Goal: Task Accomplishment & Management: Use online tool/utility

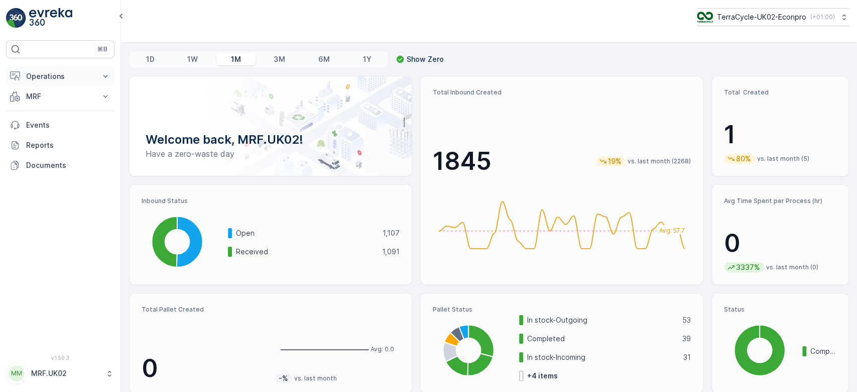
click at [61, 84] on button "Operations" at bounding box center [60, 76] width 109 height 20
click at [72, 76] on p "Operations" at bounding box center [60, 76] width 68 height 10
click at [65, 99] on p "MRF" at bounding box center [60, 96] width 68 height 10
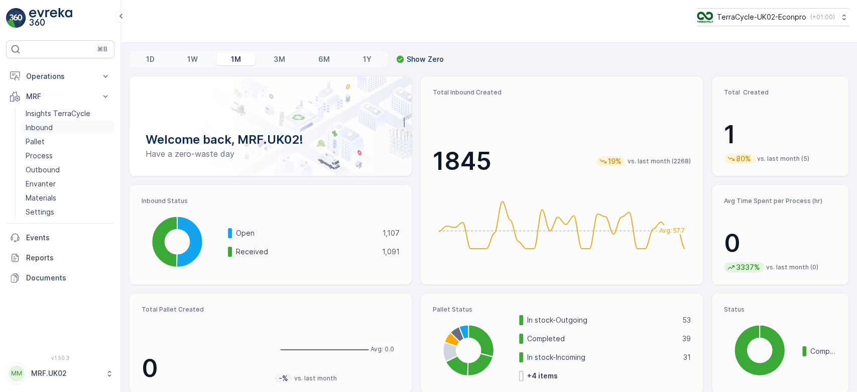
click at [49, 127] on p "Inbound" at bounding box center [39, 128] width 27 height 10
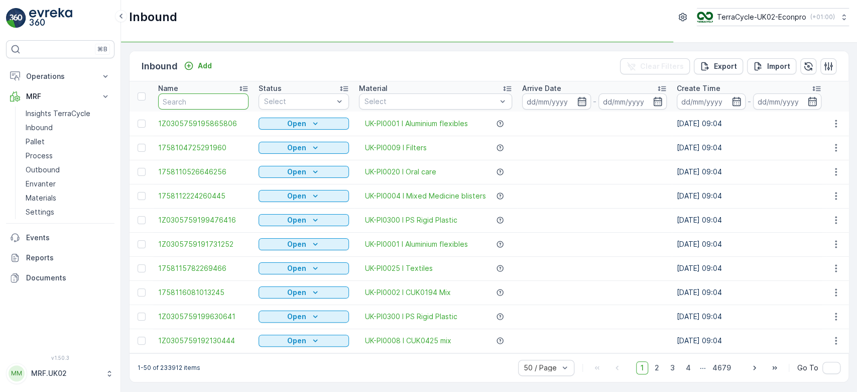
click at [171, 101] on input "text" at bounding box center [203, 101] width 90 height 16
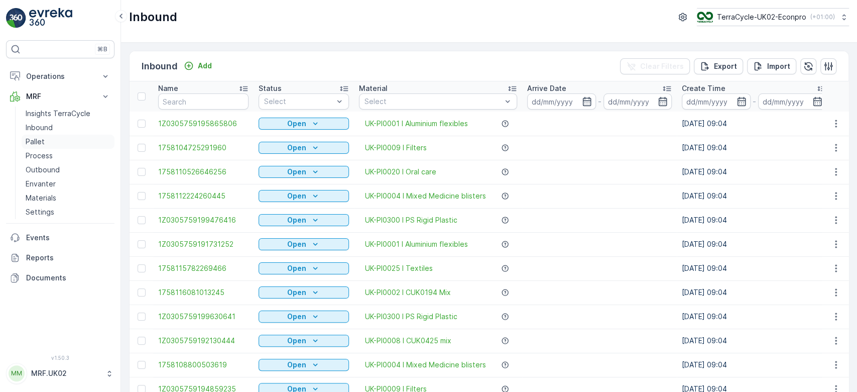
click at [40, 137] on p "Pallet" at bounding box center [35, 142] width 19 height 10
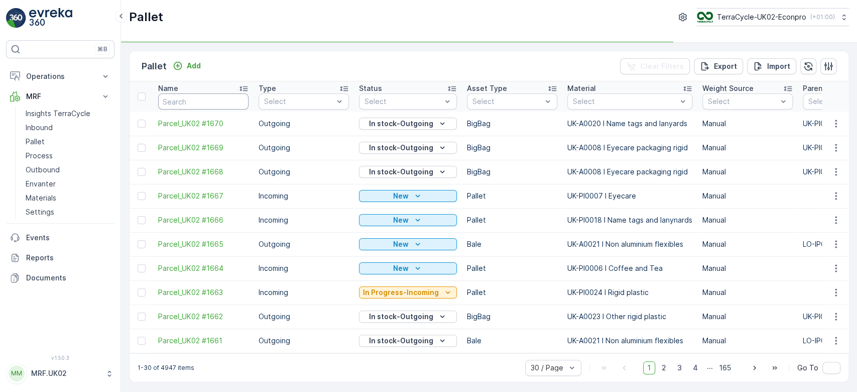
click at [173, 98] on input "text" at bounding box center [203, 101] width 90 height 16
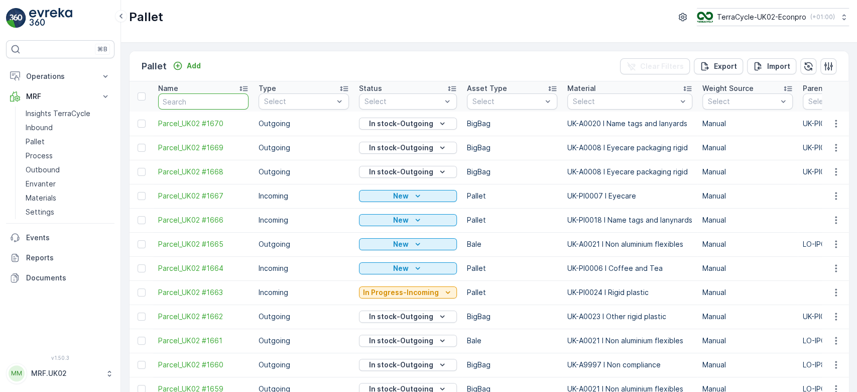
click at [173, 98] on input "text" at bounding box center [203, 101] width 90 height 16
type input "1639"
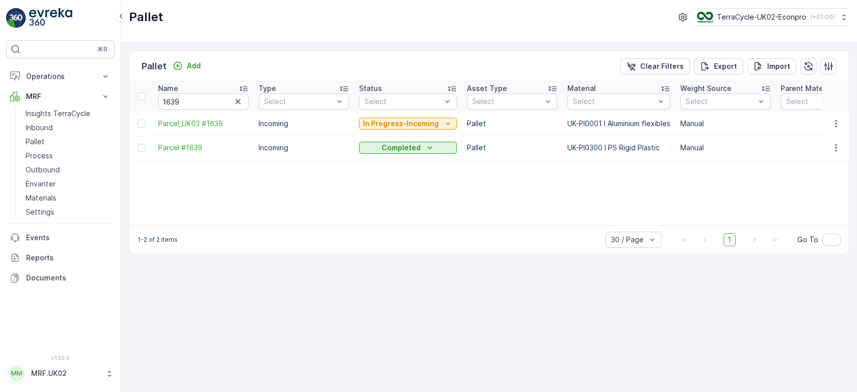
click at [413, 119] on p "In Progress-Incoming" at bounding box center [401, 124] width 76 height 10
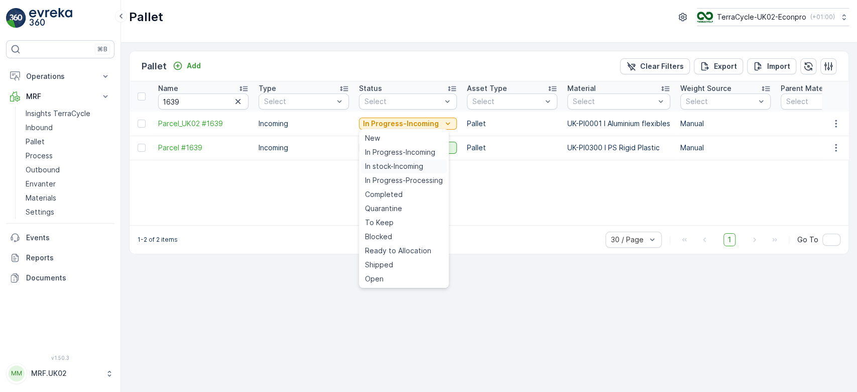
click at [390, 168] on span "In stock-Incoming" at bounding box center [394, 166] width 58 height 10
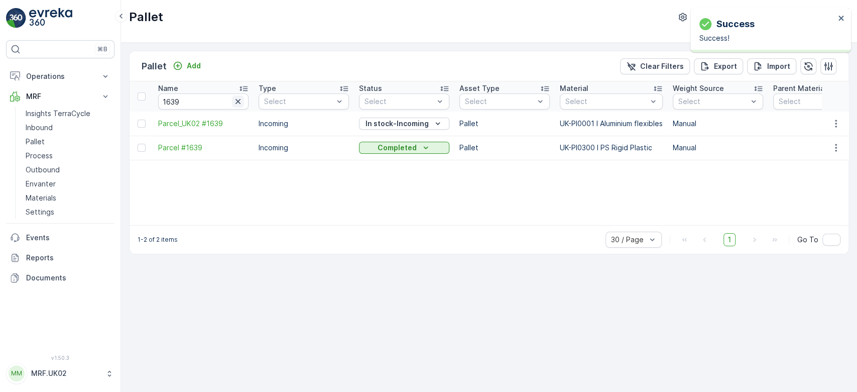
click at [234, 100] on icon "button" at bounding box center [238, 101] width 10 height 10
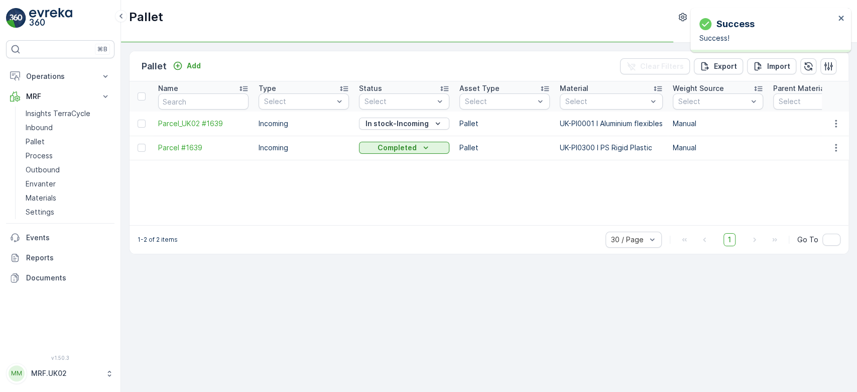
click at [197, 59] on div "Pallet Add" at bounding box center [173, 66] width 63 height 14
click at [198, 66] on p "Add" at bounding box center [194, 66] width 14 height 10
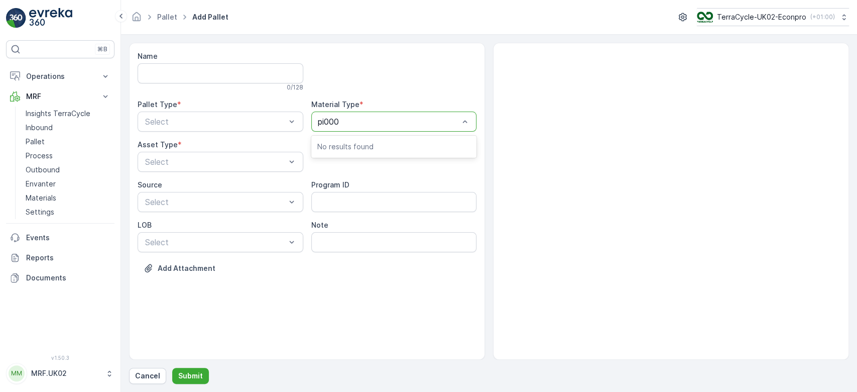
type input "pi0001"
click at [406, 144] on span "UK-PI0001 I Aluminium flexibles" at bounding box center [375, 146] width 117 height 9
click at [247, 139] on div "Incoming" at bounding box center [221, 146] width 166 height 17
click at [219, 203] on div "Pallet" at bounding box center [221, 203] width 154 height 9
click at [191, 369] on button "Submit" at bounding box center [190, 376] width 37 height 16
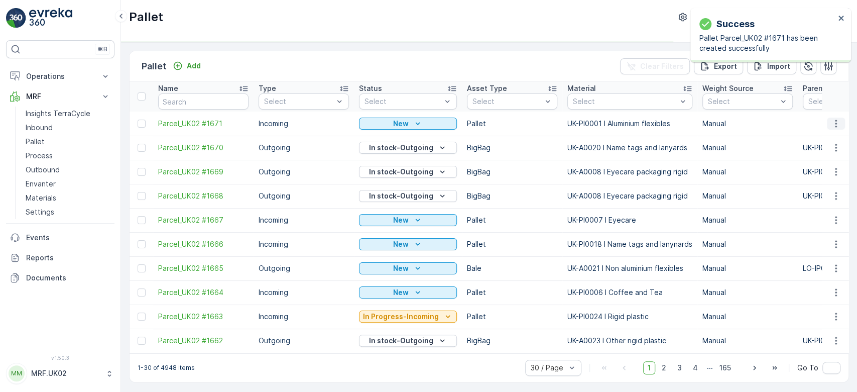
click at [834, 122] on icon "button" at bounding box center [836, 124] width 10 height 10
click at [821, 194] on span "Print QR" at bounding box center [809, 194] width 28 height 10
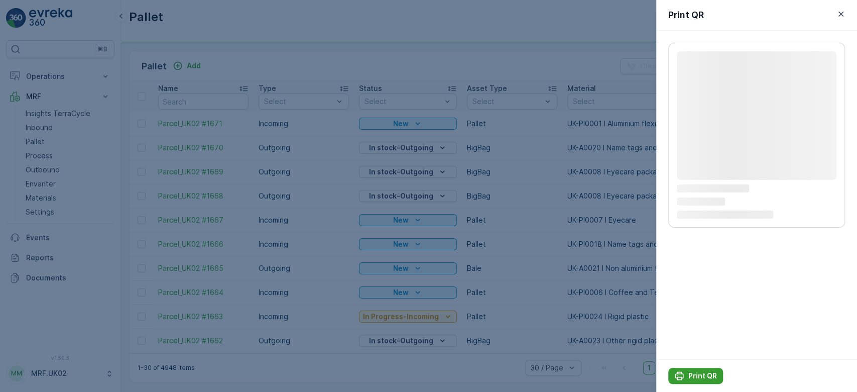
click at [695, 373] on p "Print QR" at bounding box center [703, 376] width 29 height 10
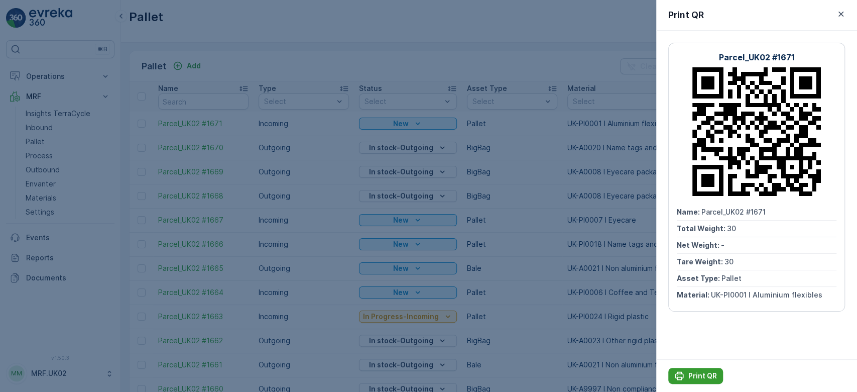
click at [707, 377] on p "Print QR" at bounding box center [703, 376] width 29 height 10
click at [92, 131] on div at bounding box center [428, 196] width 857 height 392
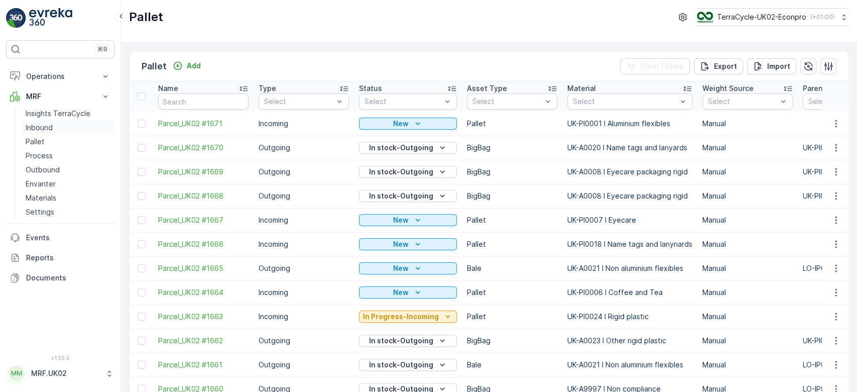
click at [48, 123] on p "Inbound" at bounding box center [39, 128] width 27 height 10
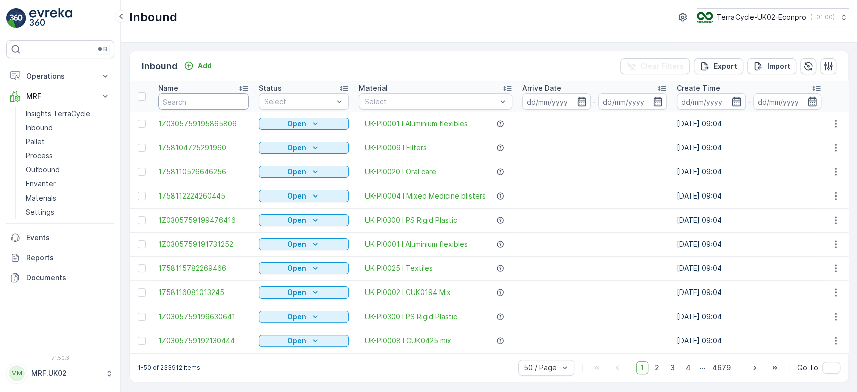
click at [179, 97] on input "text" at bounding box center [203, 101] width 90 height 16
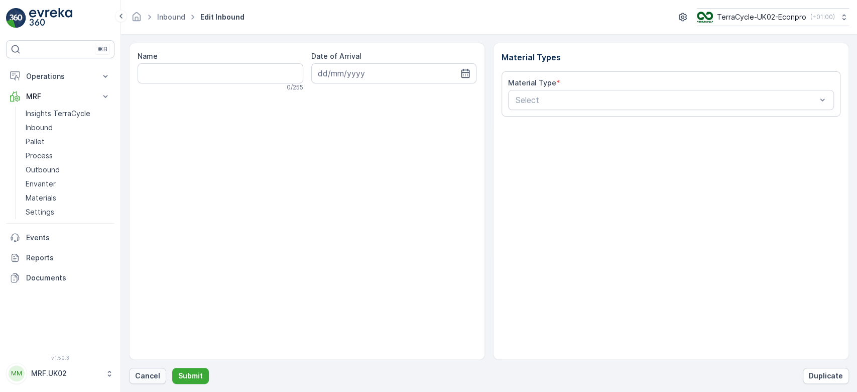
click at [156, 381] on button "Cancel" at bounding box center [147, 376] width 37 height 16
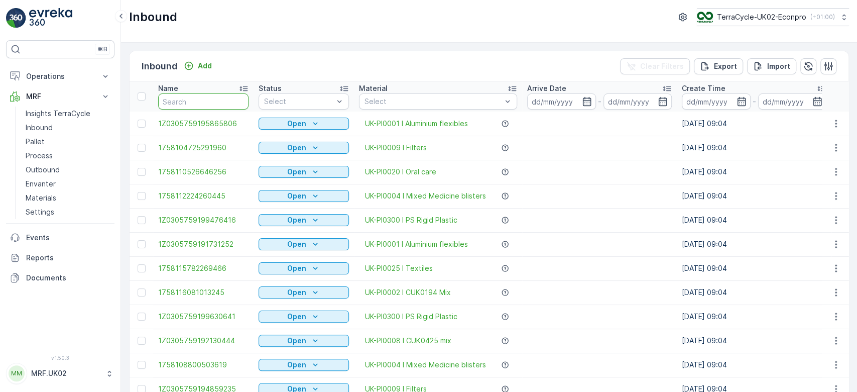
click at [185, 103] on input "text" at bounding box center [203, 101] width 90 height 16
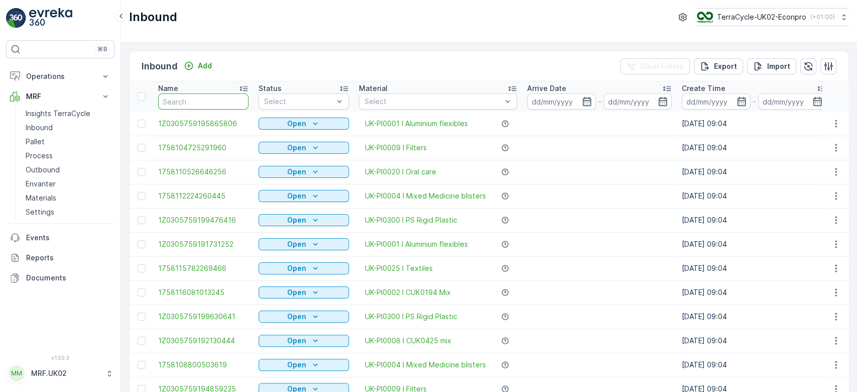
click at [185, 103] on input "text" at bounding box center [203, 101] width 90 height 16
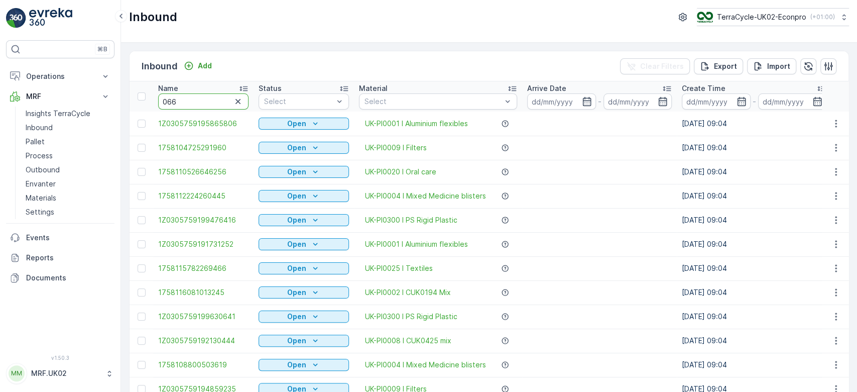
type input "0660"
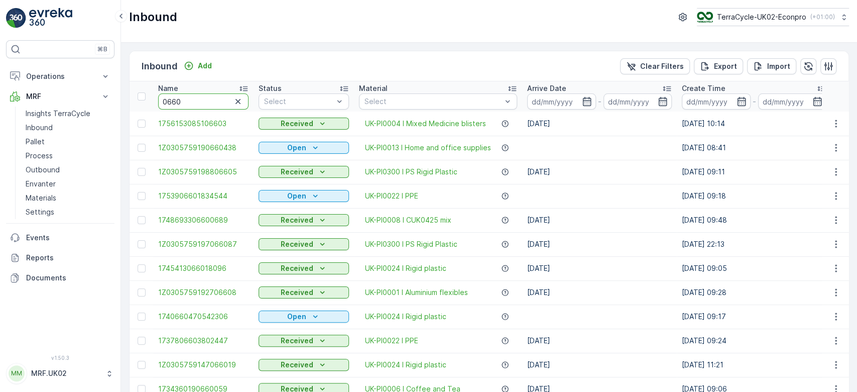
click at [161, 97] on input "0660" at bounding box center [203, 101] width 90 height 16
type input "890660"
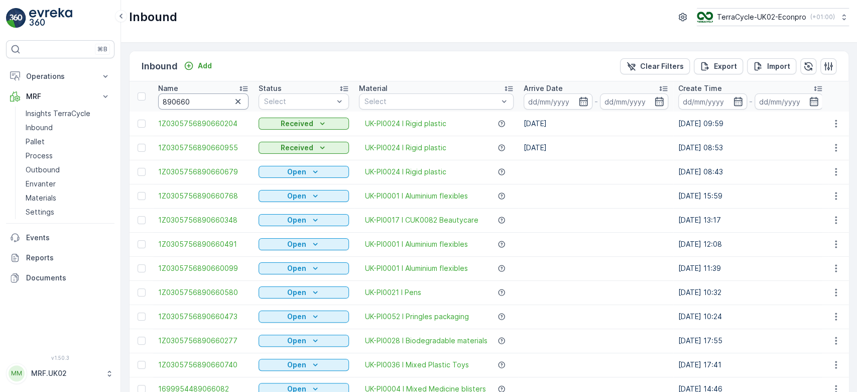
click at [161, 101] on input "890660" at bounding box center [203, 101] width 90 height 16
type input "35890660"
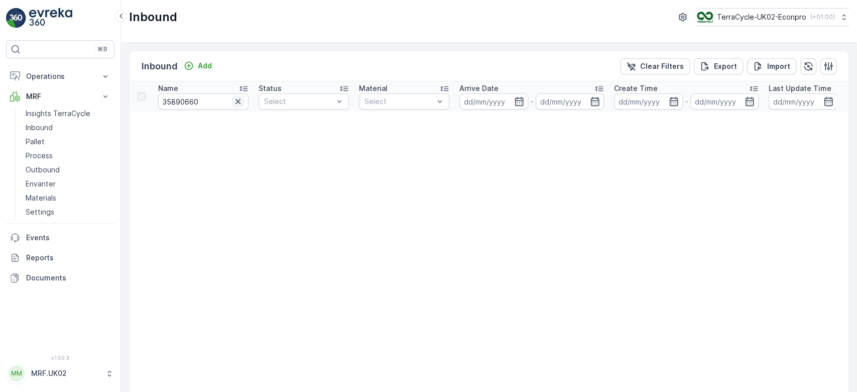
click at [237, 99] on icon "button" at bounding box center [238, 101] width 5 height 5
